Goal: Task Accomplishment & Management: Use online tool/utility

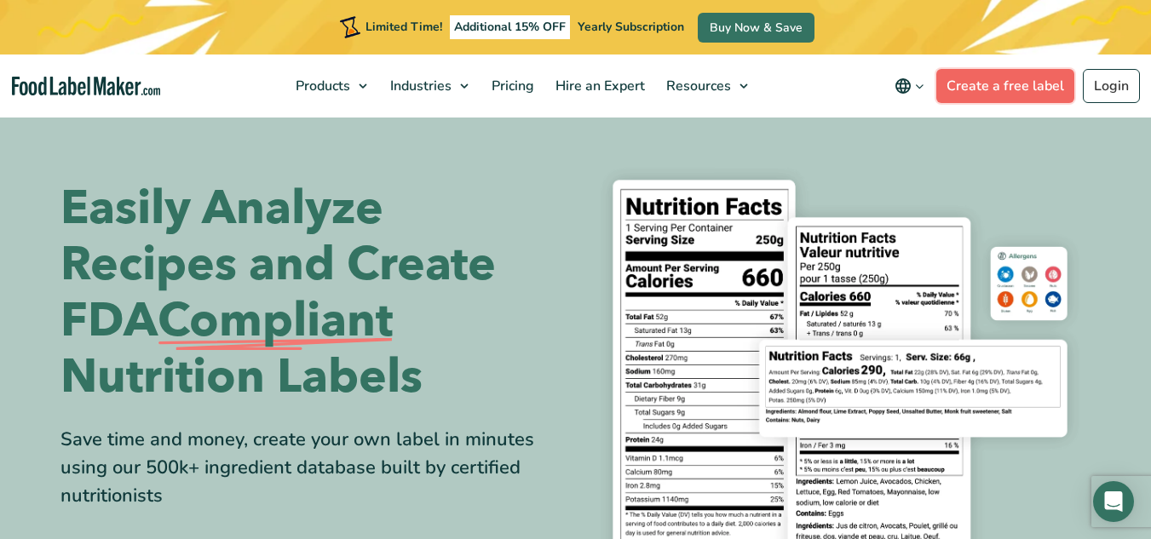
click at [977, 85] on link "Create a free label" at bounding box center [1006, 86] width 138 height 34
